Goal: Transaction & Acquisition: Obtain resource

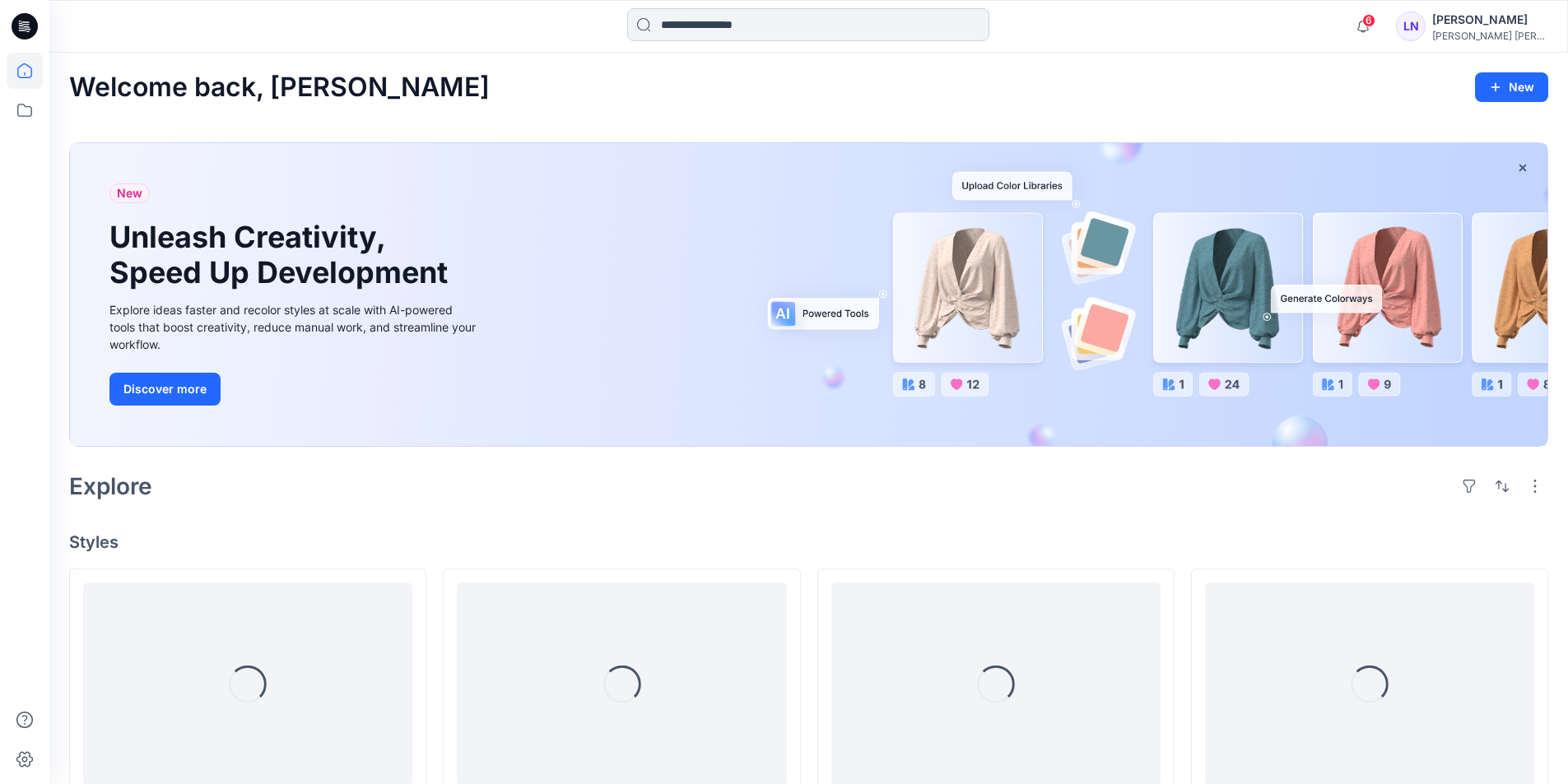
click at [857, 32] on input at bounding box center [808, 25] width 362 height 33
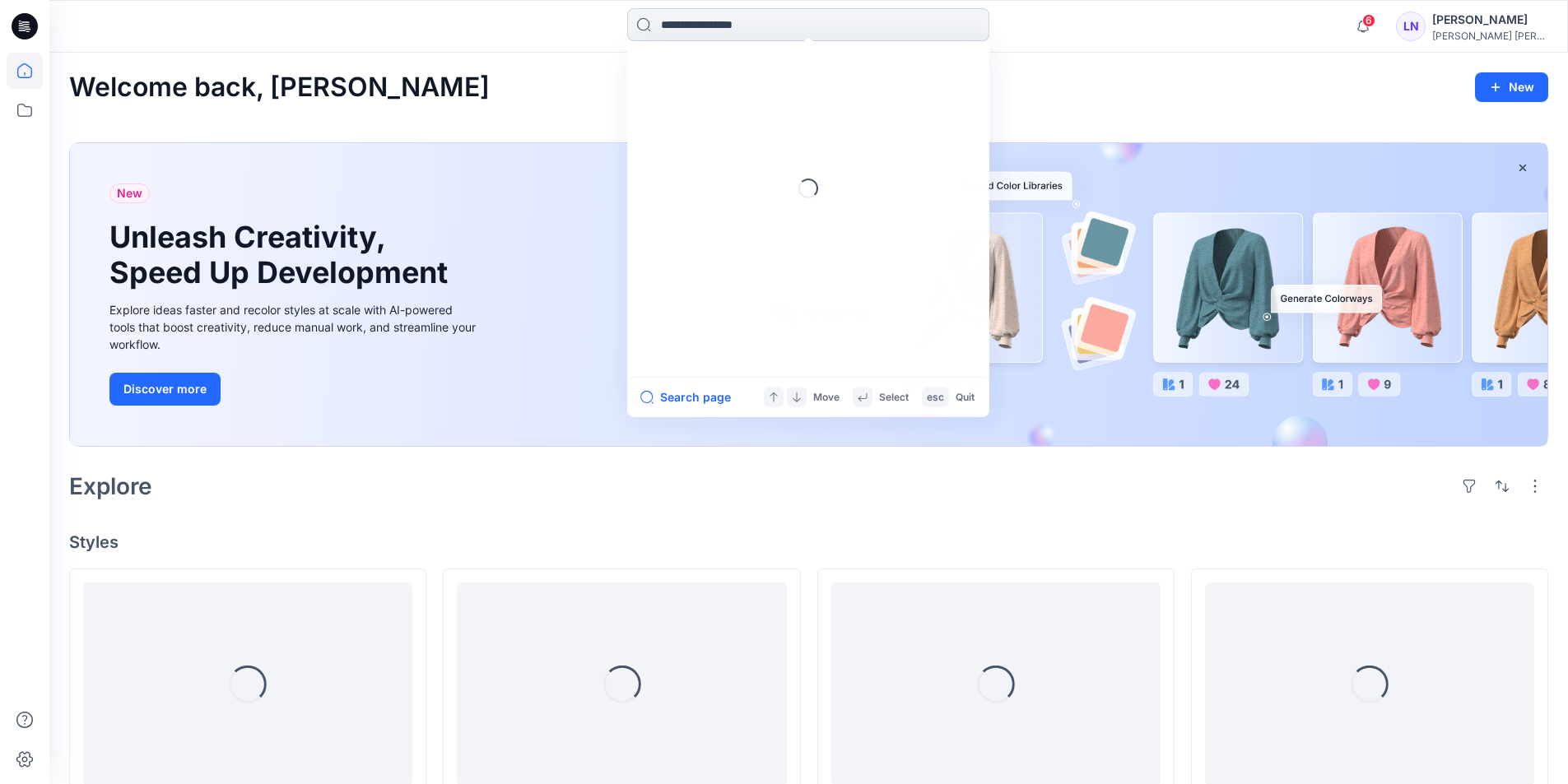
paste input "*********"
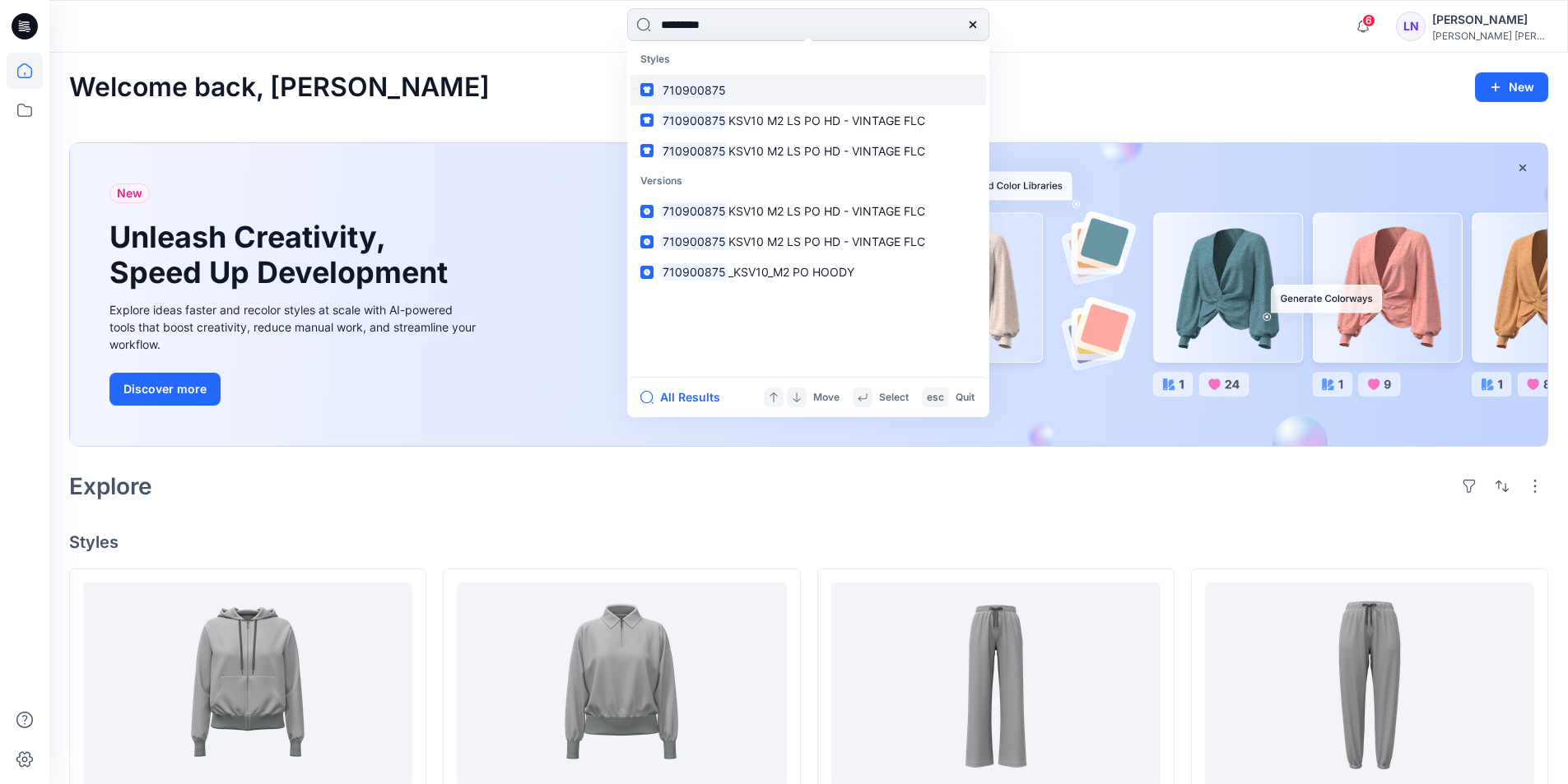
type input "*********"
click at [739, 96] on link "710900875" at bounding box center [807, 90] width 355 height 30
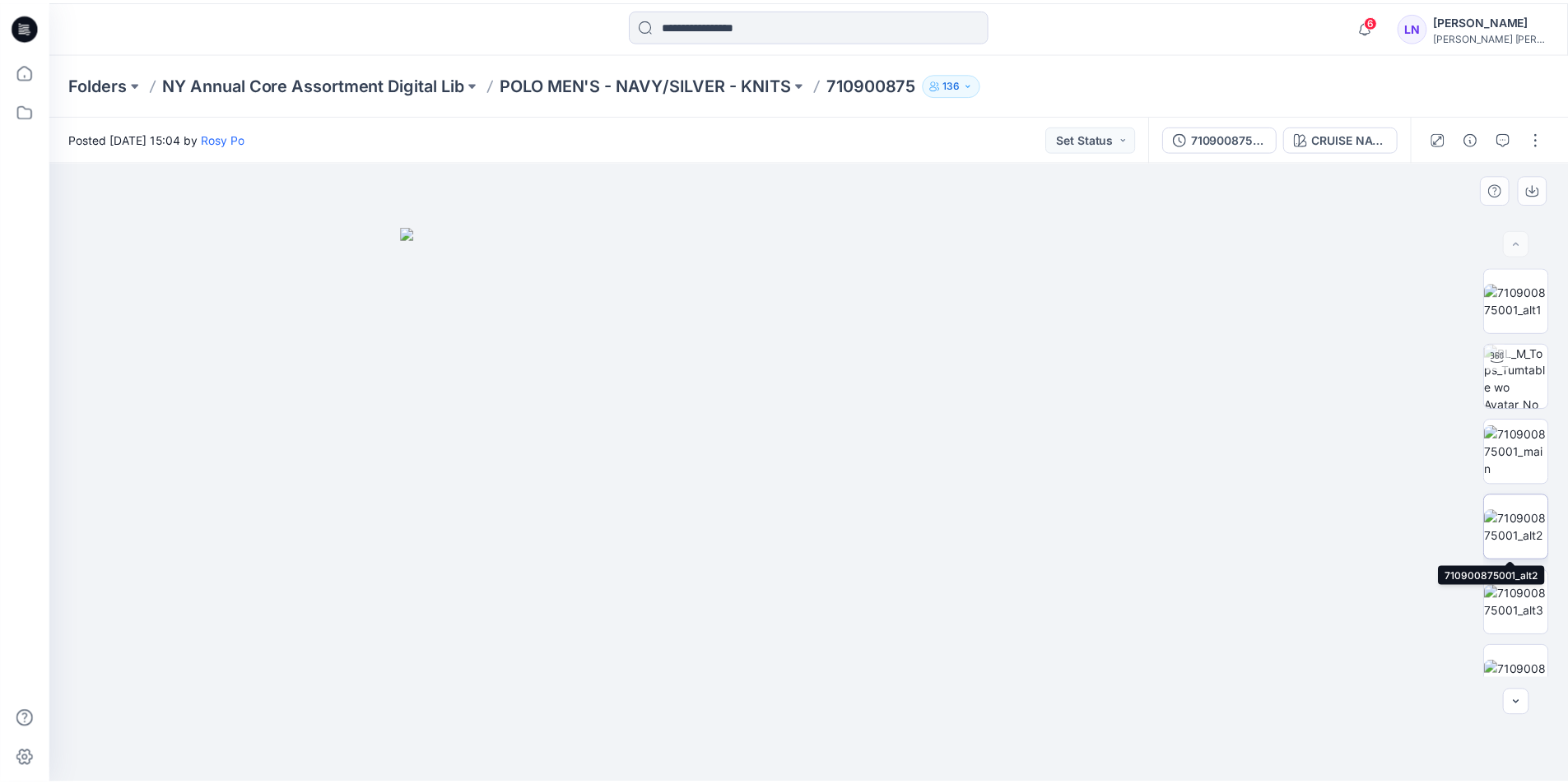
scroll to position [185, 0]
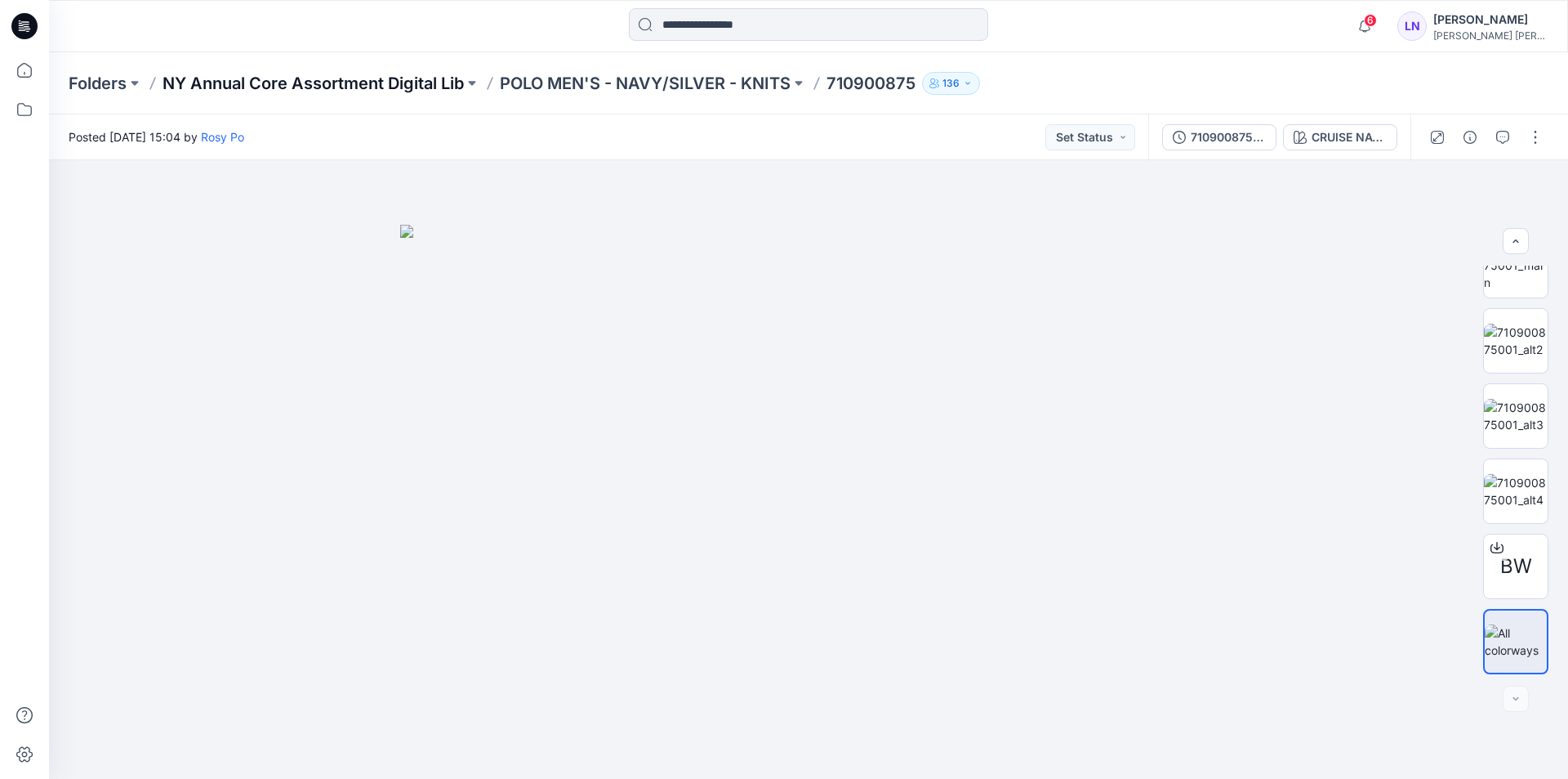
click at [375, 85] on p "NY Annual Core Assortment Digital Lib" at bounding box center [313, 83] width 302 height 23
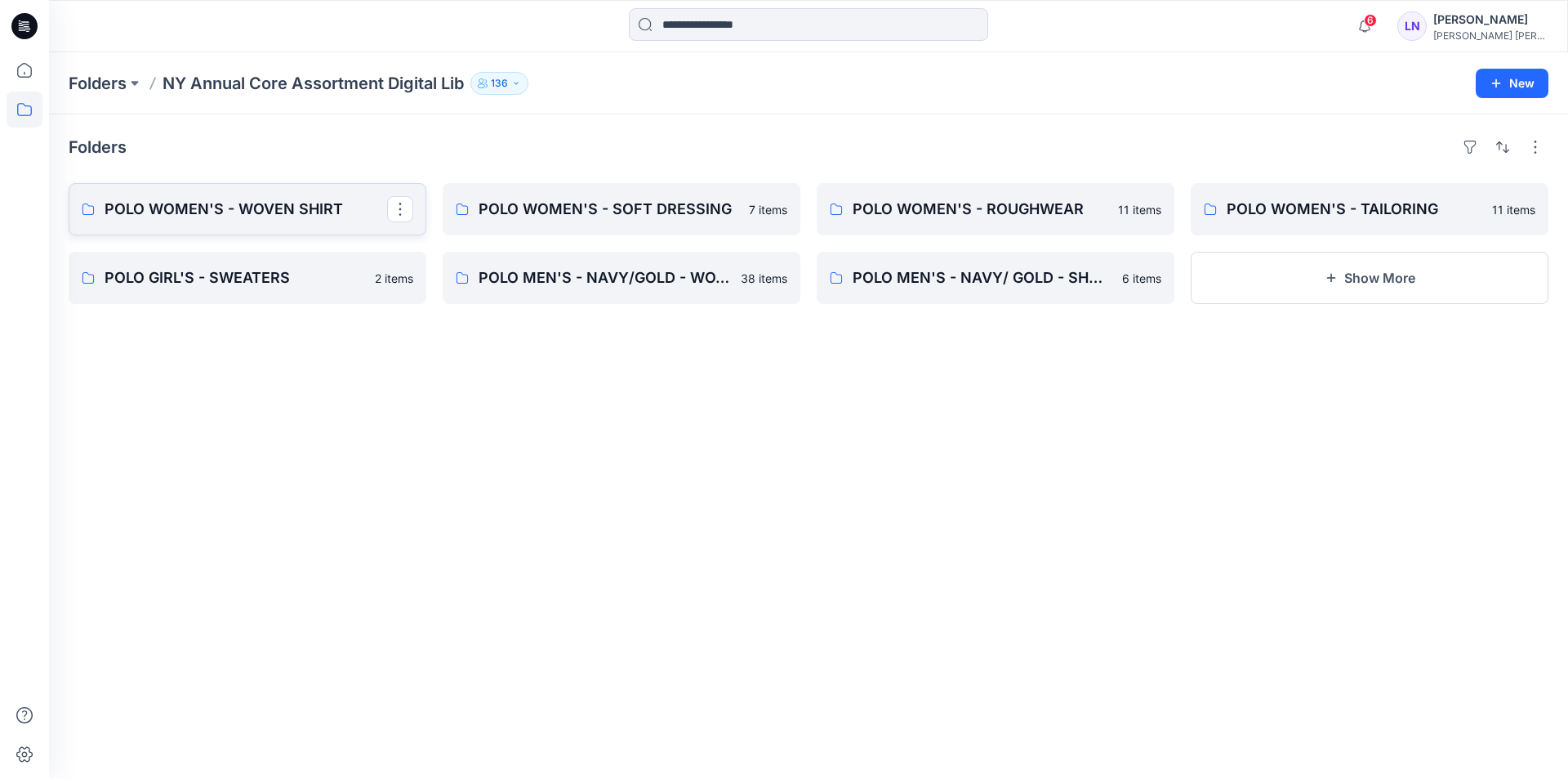
click at [305, 215] on p "POLO WOMEN'S - WOVEN SHIRT" at bounding box center [246, 209] width 283 height 23
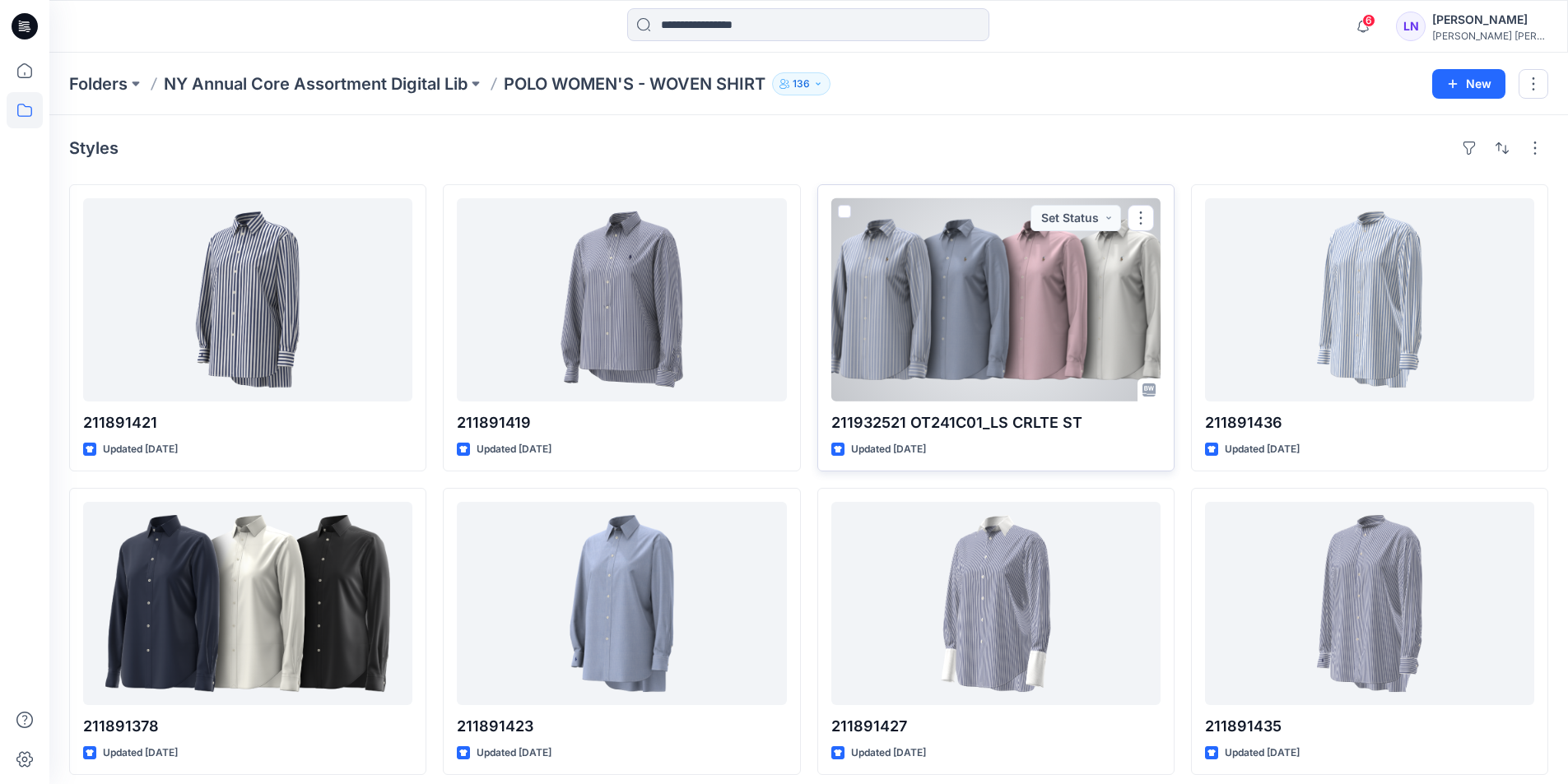
click at [1060, 348] on div at bounding box center [996, 299] width 329 height 203
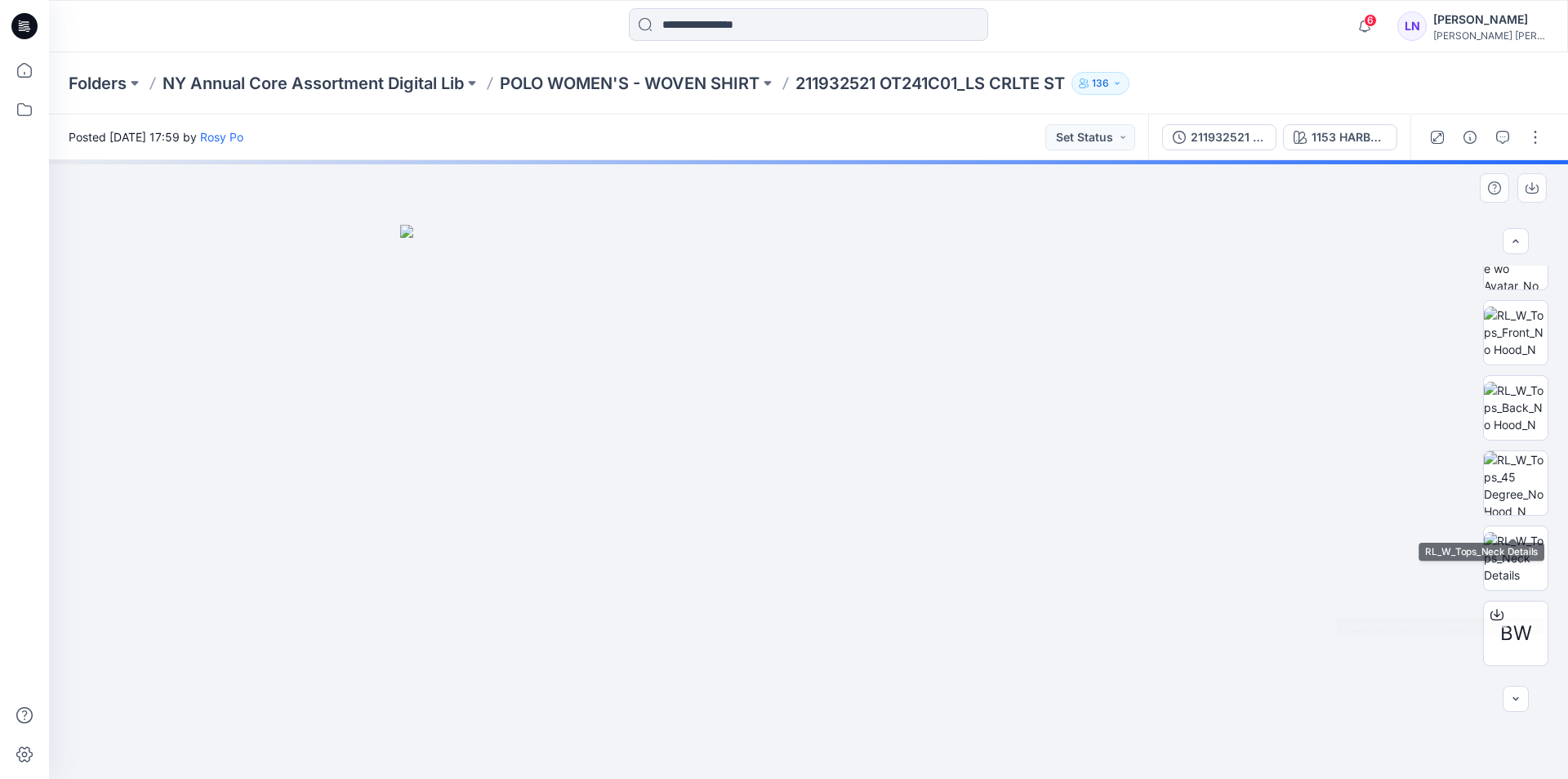
scroll to position [483, 0]
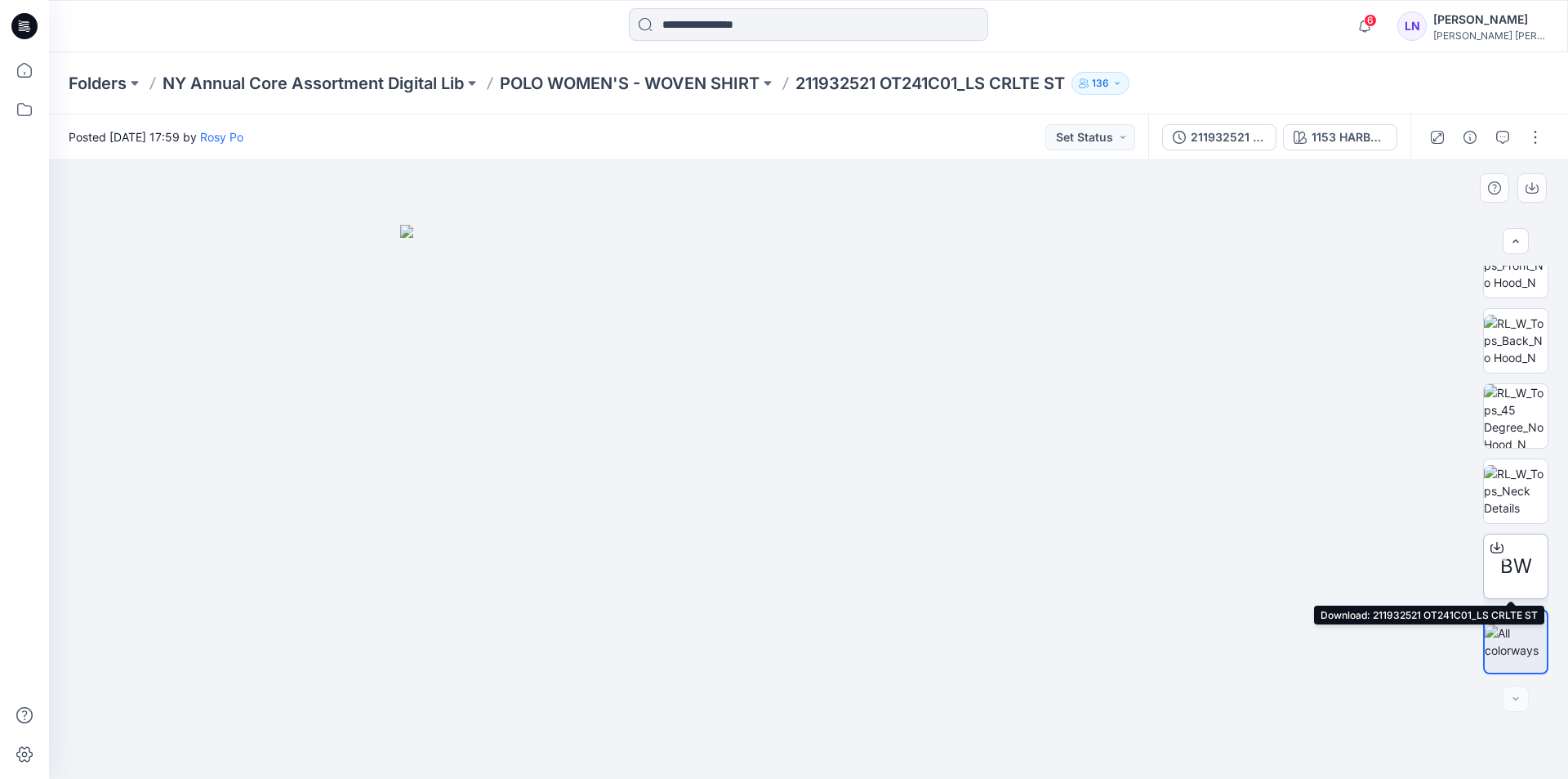
click at [1499, 545] on icon at bounding box center [1497, 548] width 13 height 9
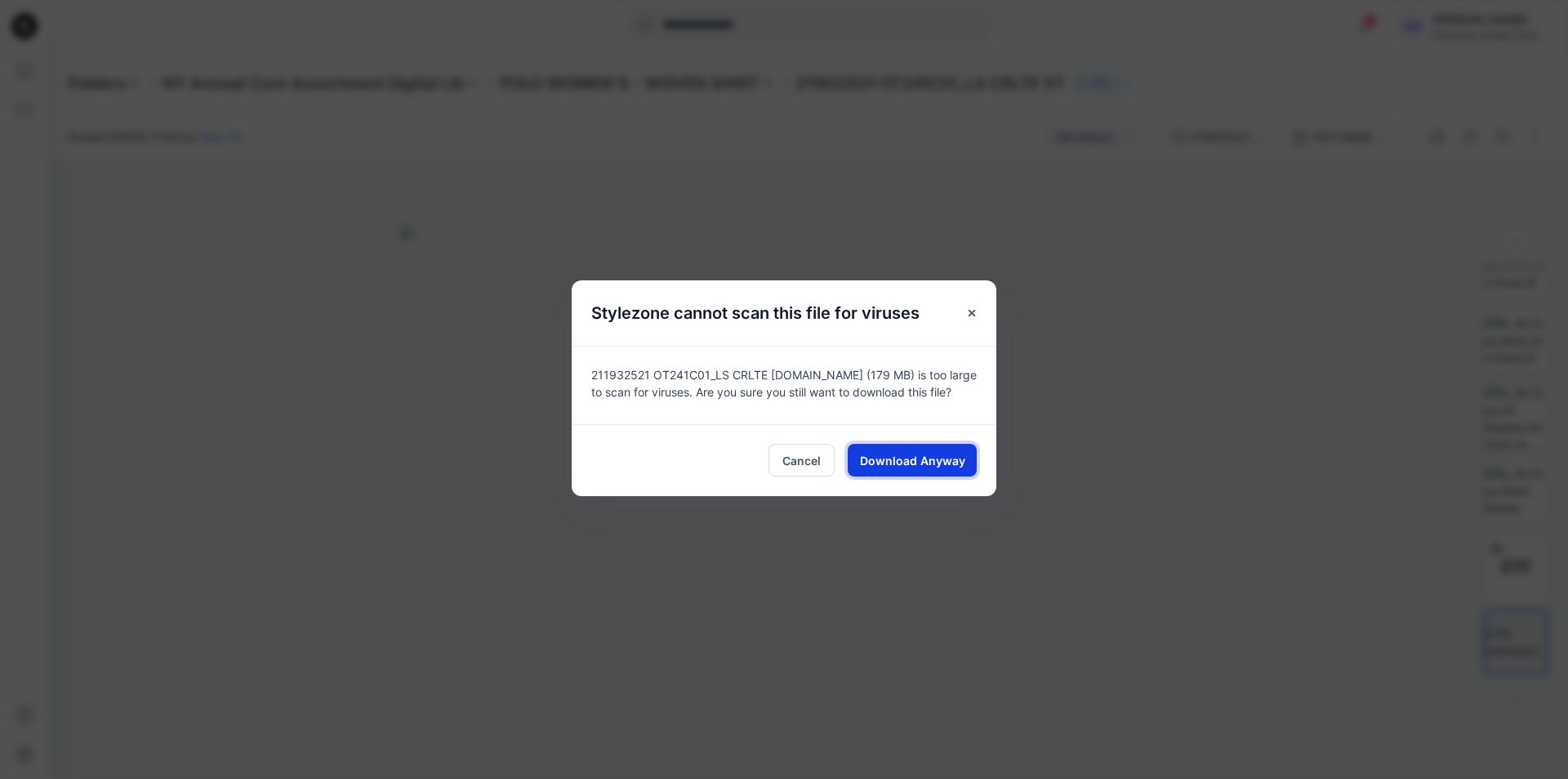
click at [920, 462] on span "Download Anyway" at bounding box center [913, 460] width 106 height 17
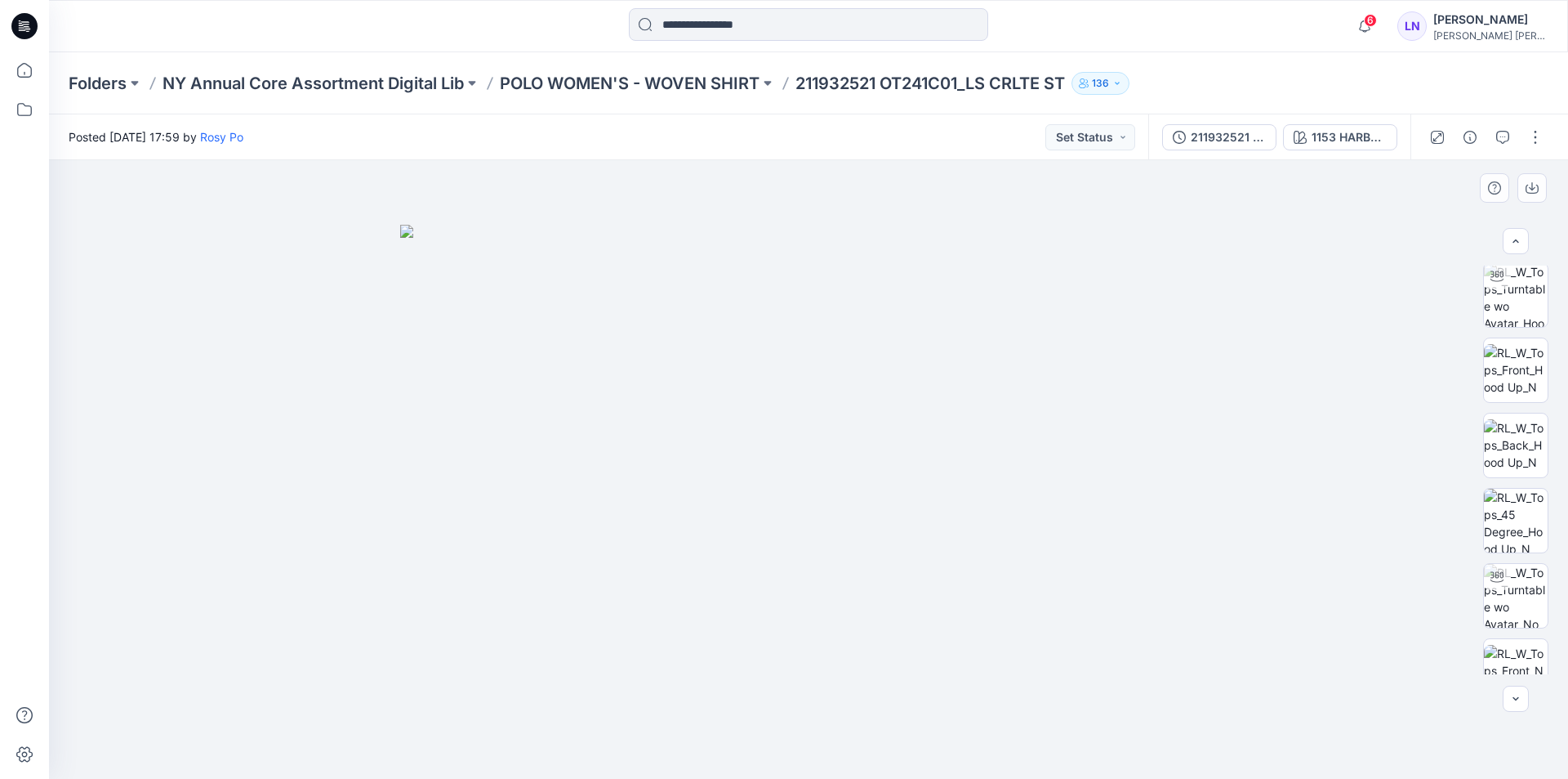
scroll to position [163, 0]
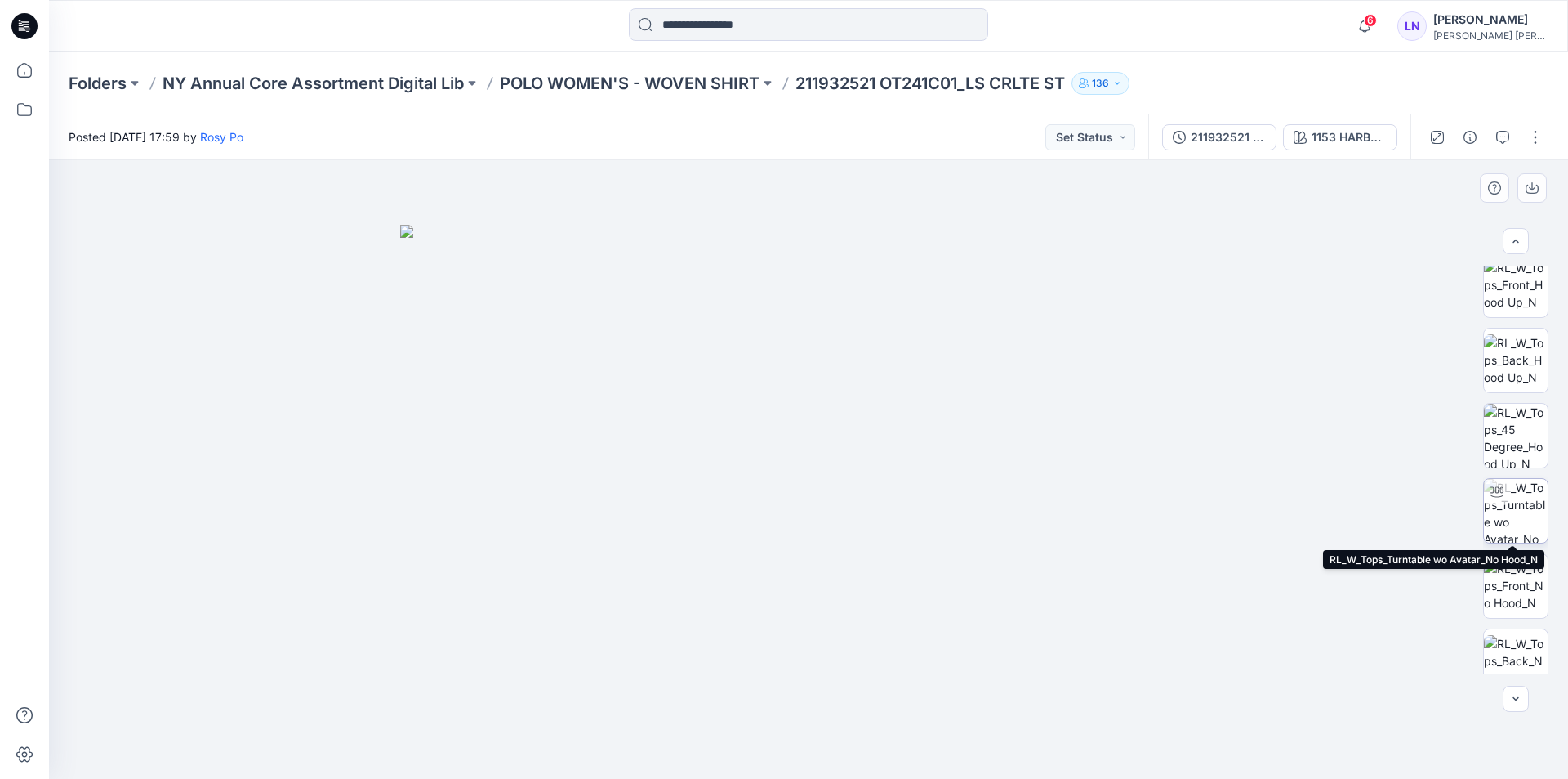
click at [1519, 496] on img at bounding box center [1516, 511] width 64 height 64
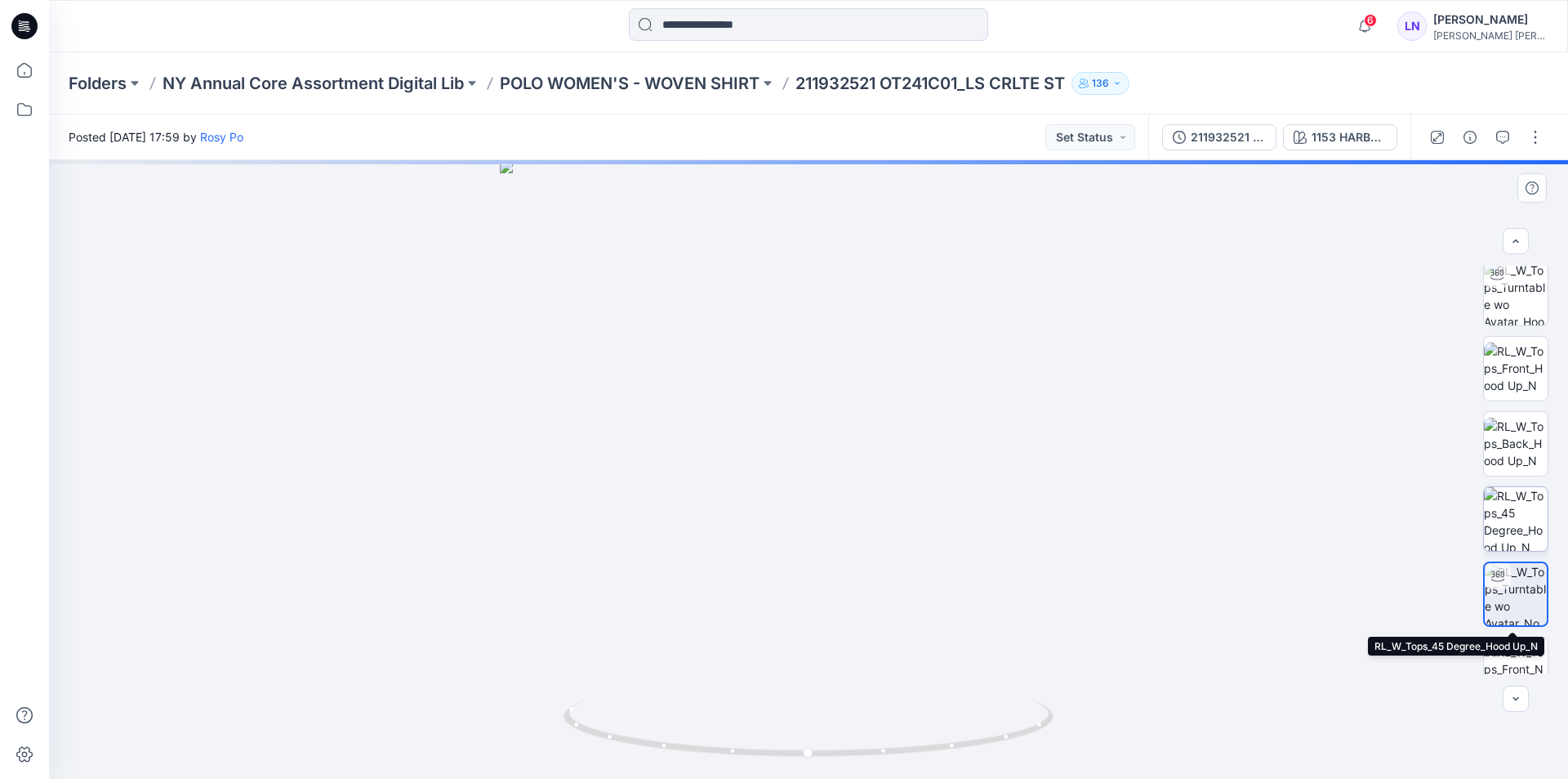
scroll to position [0, 0]
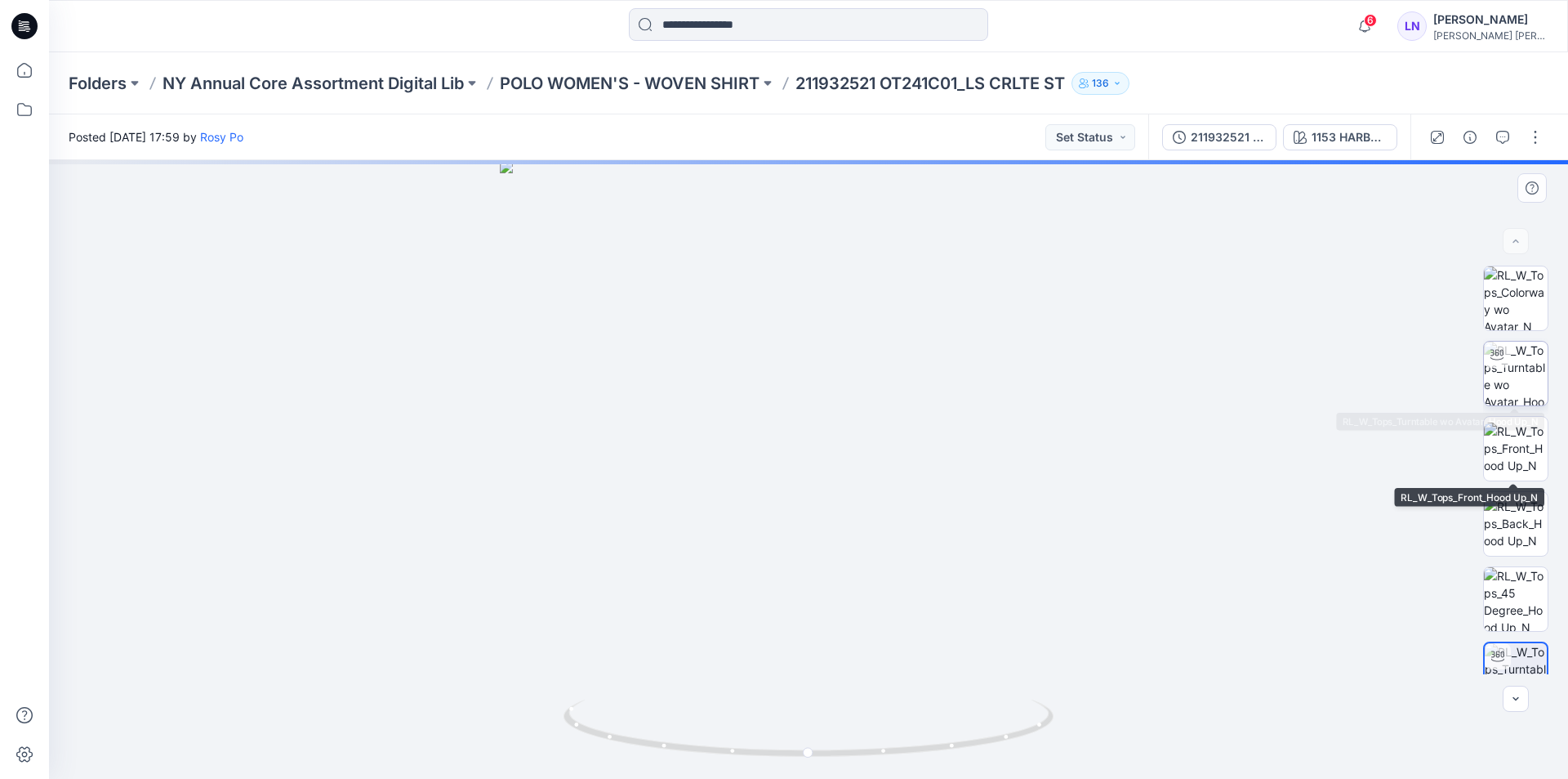
click at [1520, 373] on img at bounding box center [1516, 373] width 64 height 64
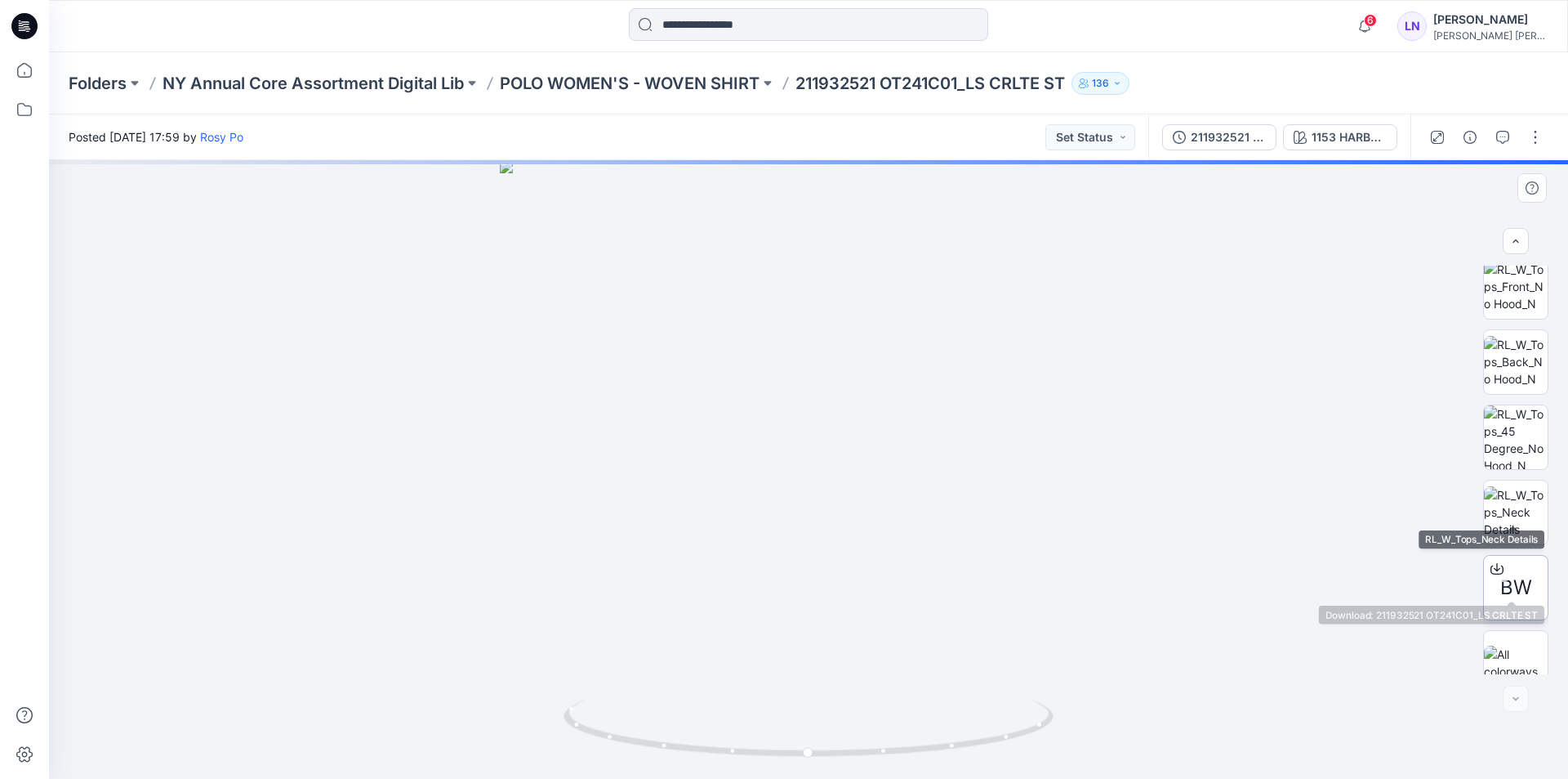
scroll to position [483, 0]
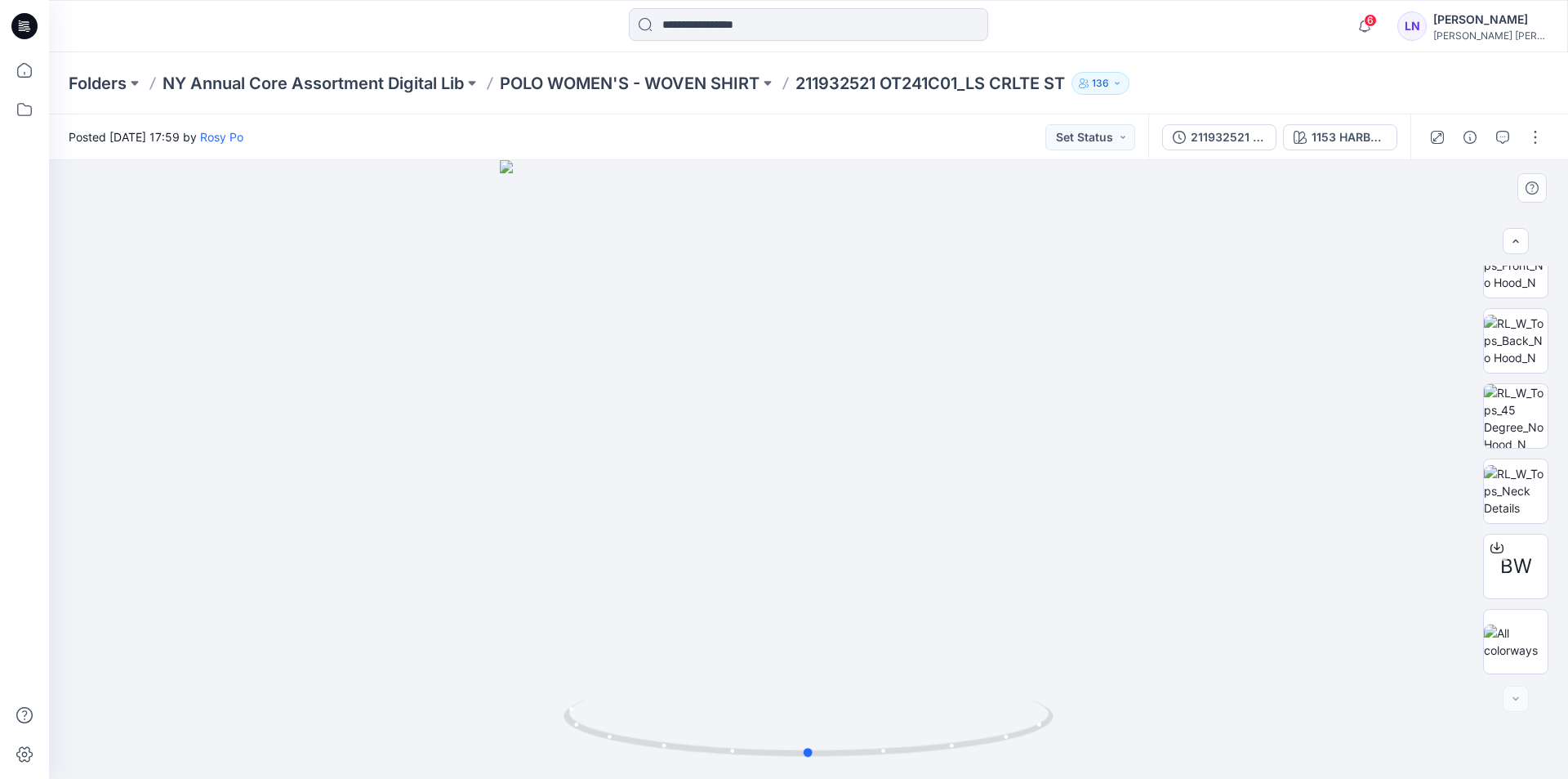
click at [427, 338] on div at bounding box center [809, 470] width 1519 height 618
click at [391, 86] on p "NY Annual Core Assortment Digital Lib" at bounding box center [313, 83] width 302 height 23
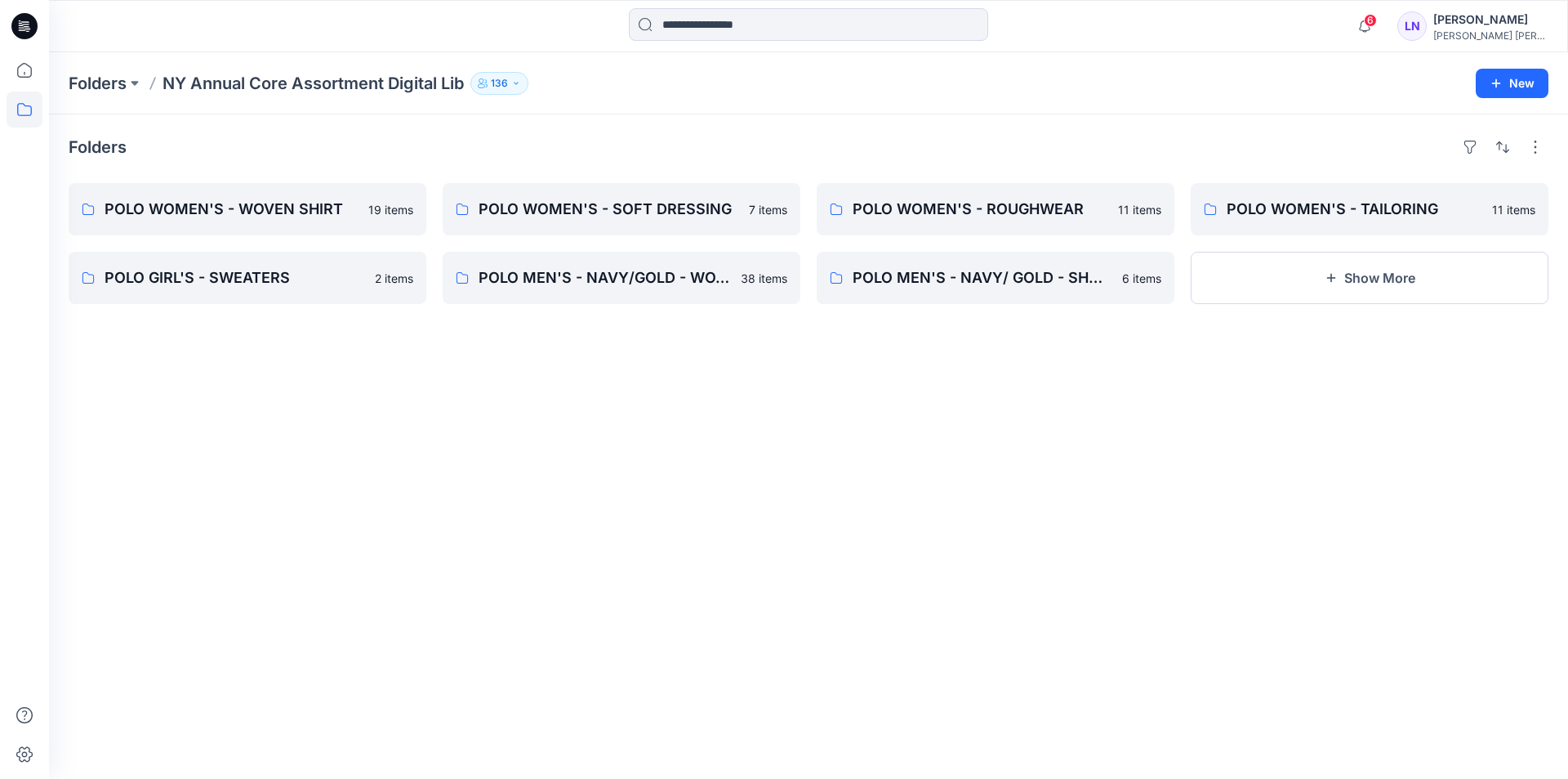
click at [645, 522] on div "Folders POLO WOMEN'S - WOVEN SHIRT 19 items POLO GIRL'S - SWEATERS 2 items POLO…" at bounding box center [809, 446] width 1519 height 664
